Goal: Transaction & Acquisition: Obtain resource

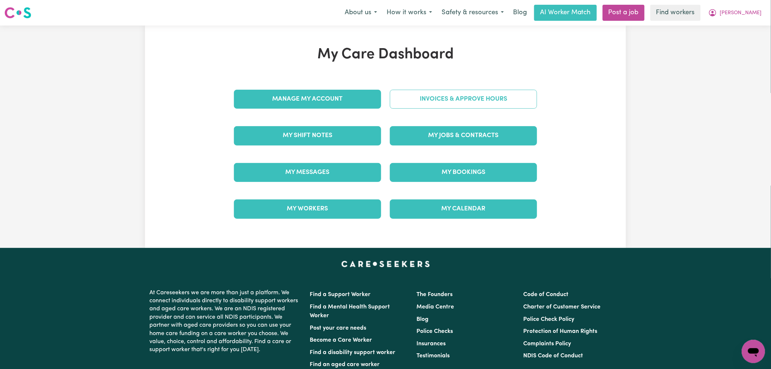
click at [449, 105] on link "Invoices & Approve Hours" at bounding box center [463, 99] width 147 height 19
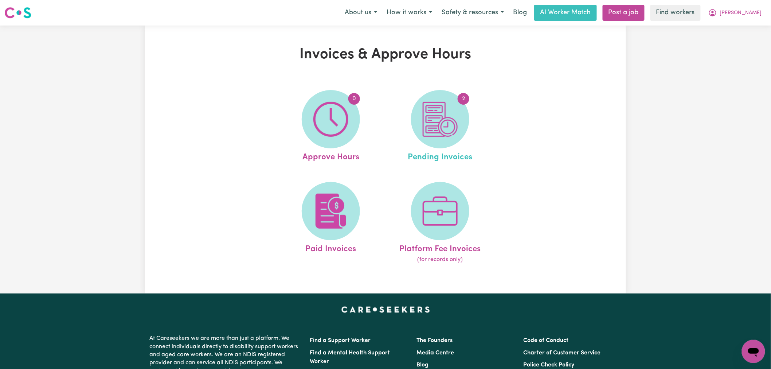
click at [472, 129] on link "2 Pending Invoices" at bounding box center [440, 127] width 105 height 74
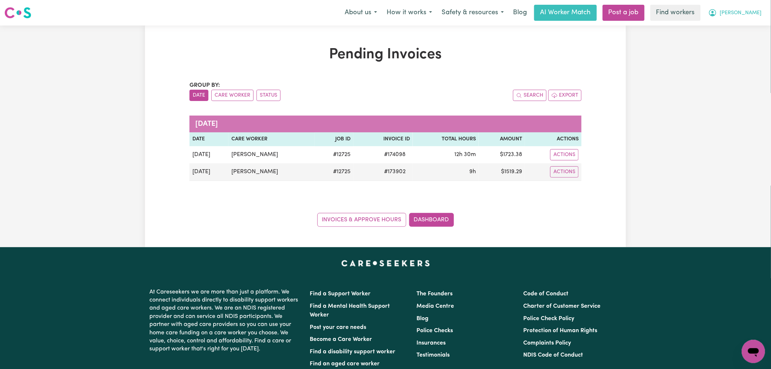
click at [759, 19] on button "[PERSON_NAME]" at bounding box center [735, 12] width 63 height 15
click at [752, 31] on link "My Dashboard" at bounding box center [738, 29] width 58 height 14
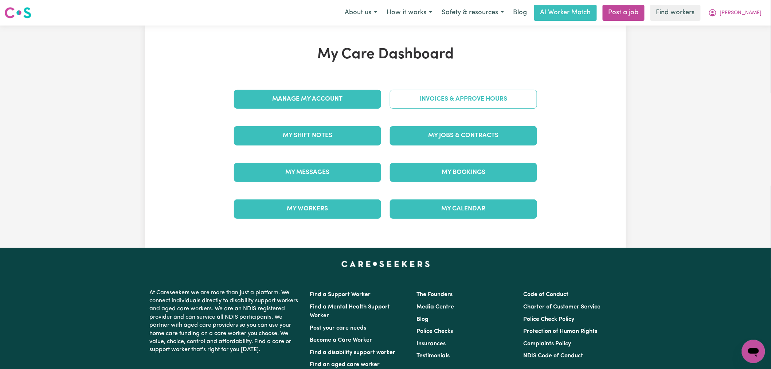
click at [493, 96] on link "Invoices & Approve Hours" at bounding box center [463, 99] width 147 height 19
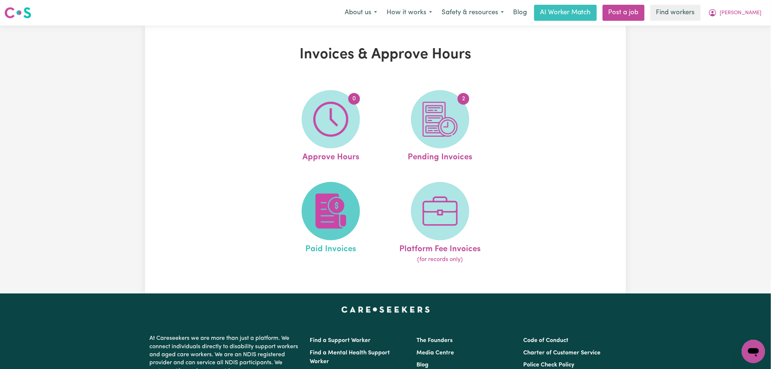
click at [339, 198] on img at bounding box center [330, 211] width 35 height 35
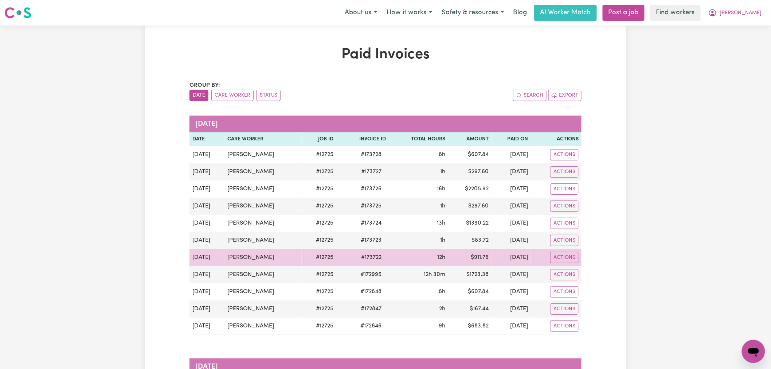
click at [512, 256] on td "[DATE]" at bounding box center [511, 257] width 39 height 17
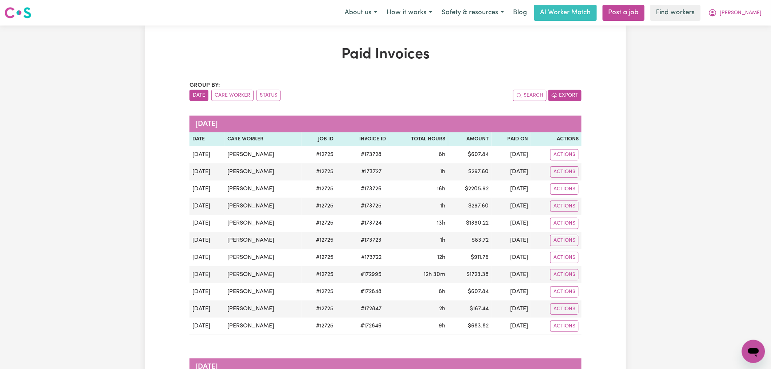
click at [564, 96] on button "Export" at bounding box center [565, 95] width 33 height 11
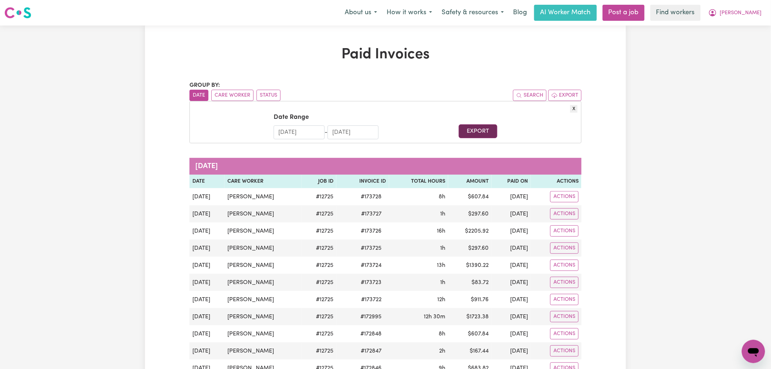
click at [469, 135] on button "Export" at bounding box center [478, 131] width 38 height 14
click at [762, 15] on span "[PERSON_NAME]" at bounding box center [741, 13] width 42 height 8
click at [746, 44] on link "Logout" at bounding box center [738, 42] width 58 height 14
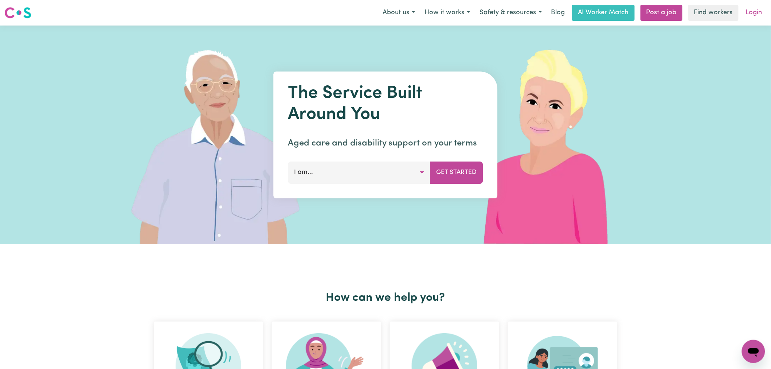
click at [751, 10] on link "Login" at bounding box center [754, 13] width 25 height 16
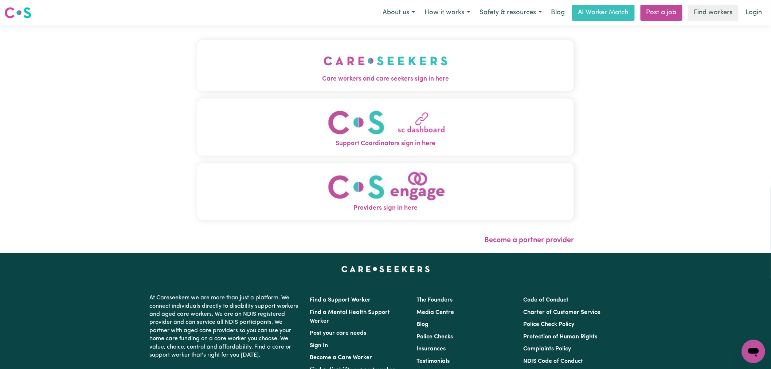
click at [269, 77] on span "Care workers and care seekers sign in here" at bounding box center [385, 78] width 377 height 9
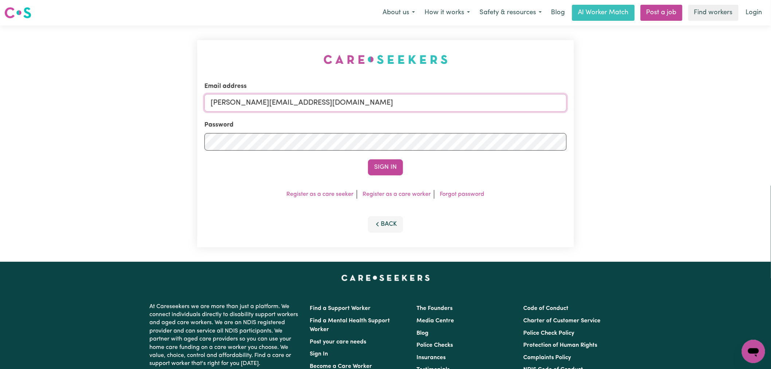
drag, startPoint x: 336, startPoint y: 104, endPoint x: 337, endPoint y: 108, distance: 3.7
click at [336, 104] on input "[PERSON_NAME][EMAIL_ADDRESS][DOMAIN_NAME]" at bounding box center [385, 102] width 362 height 17
drag, startPoint x: 344, startPoint y: 100, endPoint x: 249, endPoint y: 99, distance: 95.9
click at [249, 99] on input "superuser~ [EMAIL_ADDRESS][DOMAIN_NAME]" at bounding box center [385, 102] width 362 height 17
type input "superuser~[EMAIL_ADDRESS][DOMAIN_NAME]"
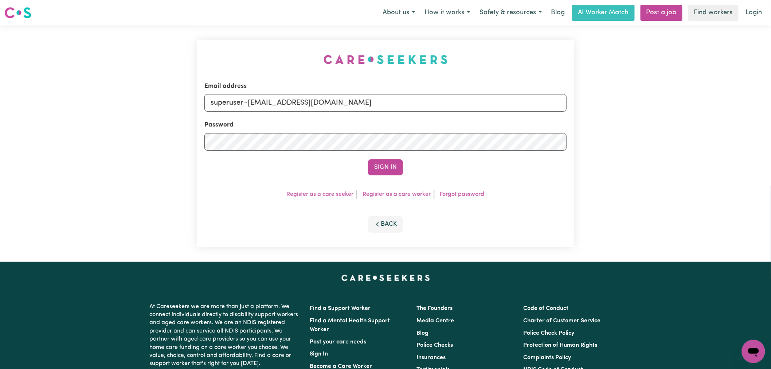
click at [368, 159] on button "Sign In" at bounding box center [385, 167] width 35 height 16
